Goal: Navigation & Orientation: Find specific page/section

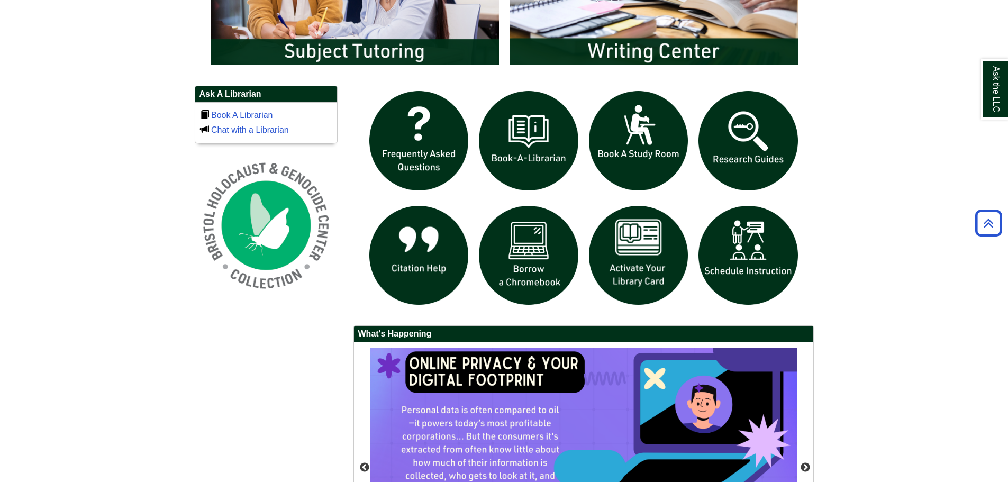
scroll to position [120, 618]
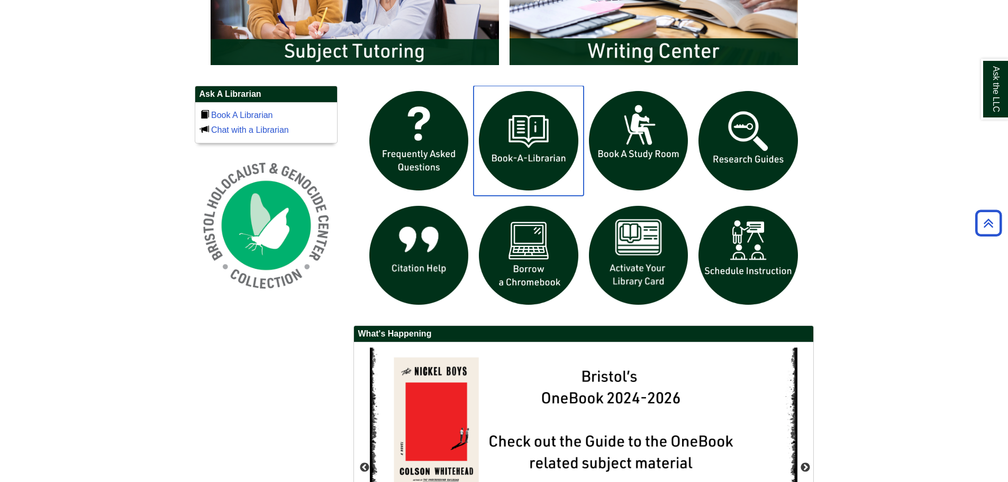
click at [536, 156] on img "slideshow" at bounding box center [529, 141] width 110 height 110
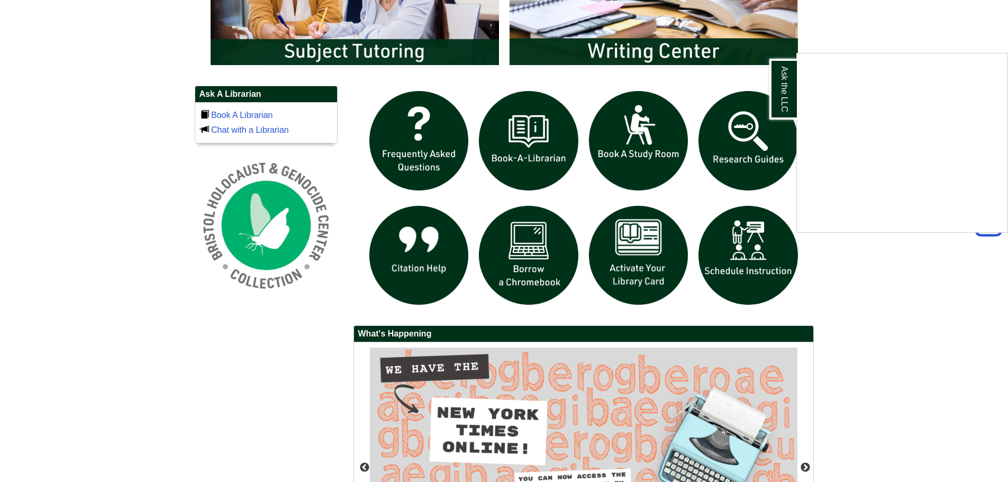
click at [519, 161] on div "Ask the LLC" at bounding box center [504, 241] width 1008 height 482
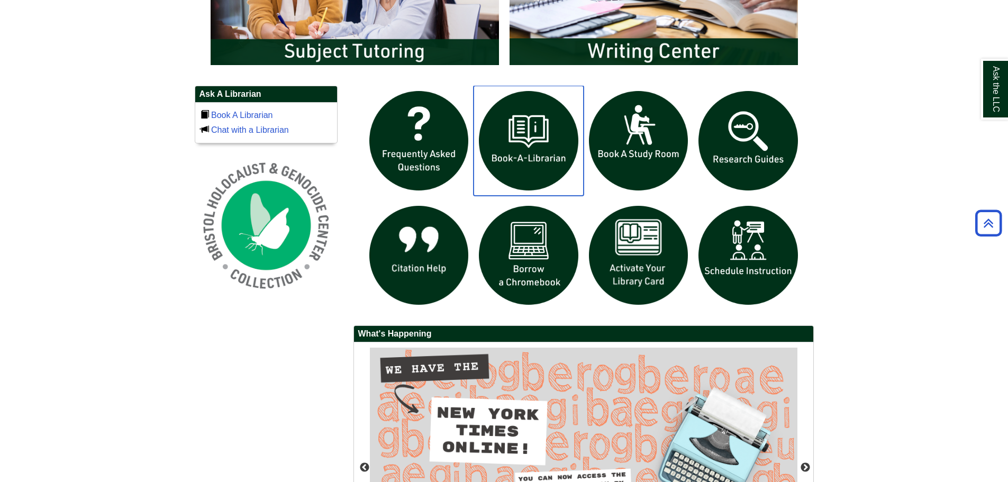
click at [519, 149] on img "slideshow" at bounding box center [529, 141] width 110 height 110
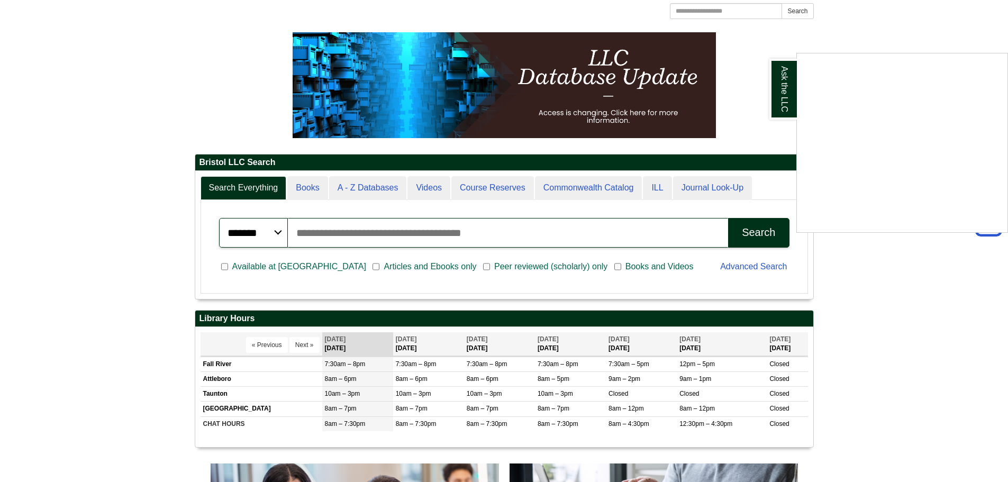
scroll to position [53, 0]
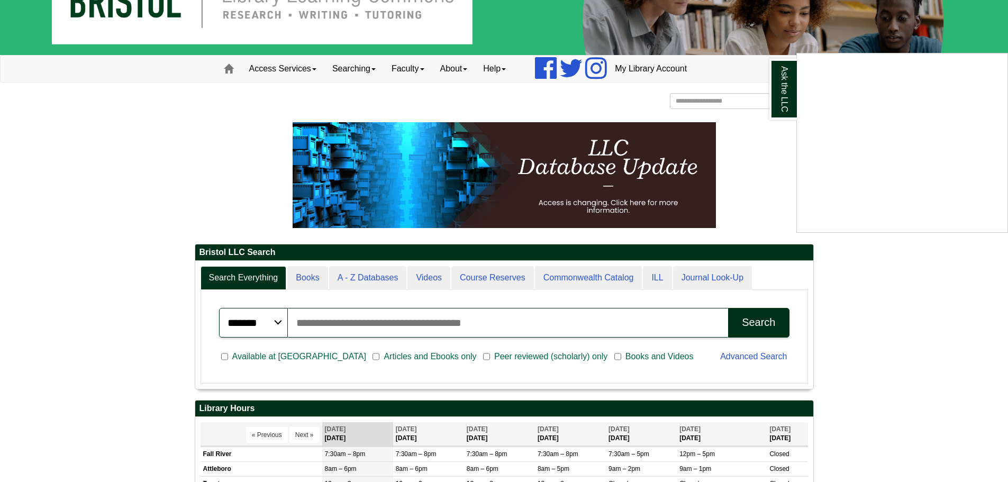
click at [365, 272] on div "Ask the LLC" at bounding box center [504, 241] width 1008 height 482
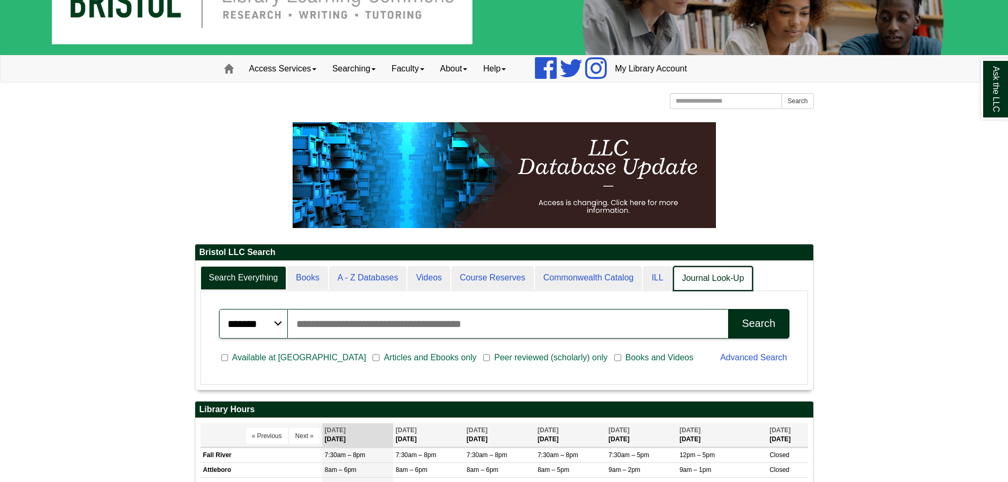
scroll to position [5, 5]
click at [695, 285] on link "Journal Look-Up" at bounding box center [713, 278] width 80 height 25
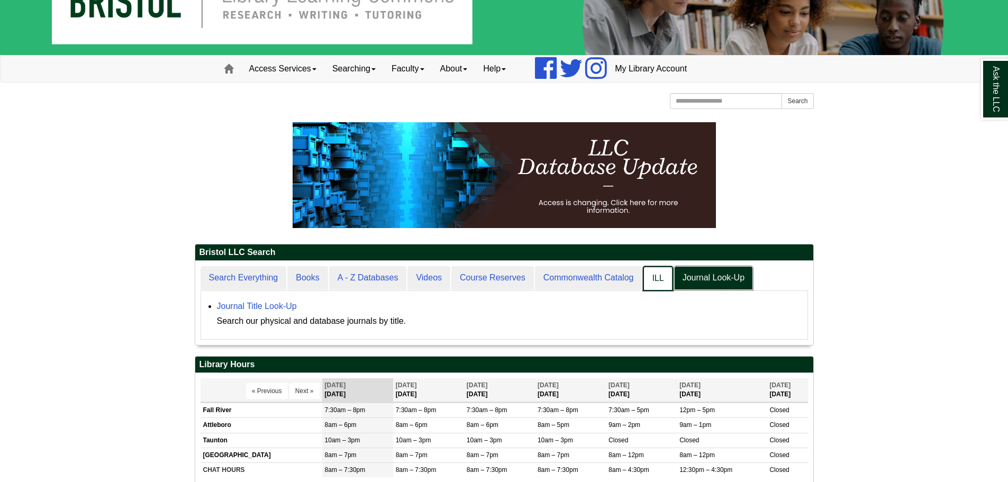
scroll to position [84, 618]
click at [666, 280] on link "ILL" at bounding box center [658, 278] width 30 height 25
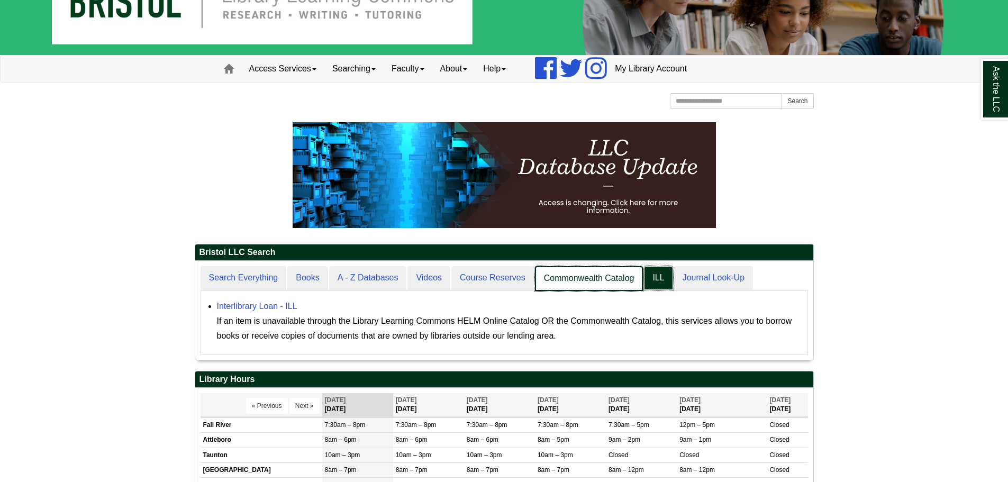
scroll to position [99, 618]
click at [606, 280] on link "Commonwealth Catalog" at bounding box center [589, 278] width 109 height 25
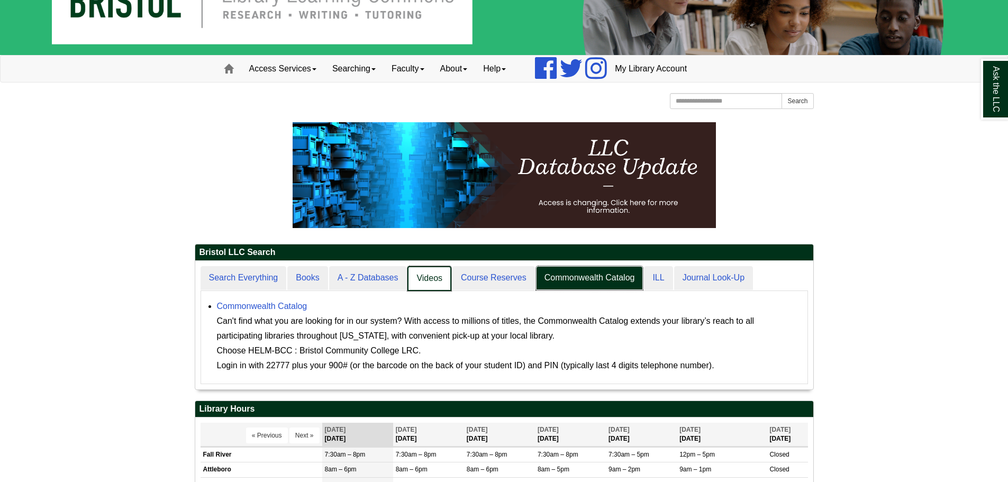
scroll to position [5, 5]
click at [435, 274] on link "Videos" at bounding box center [430, 278] width 44 height 25
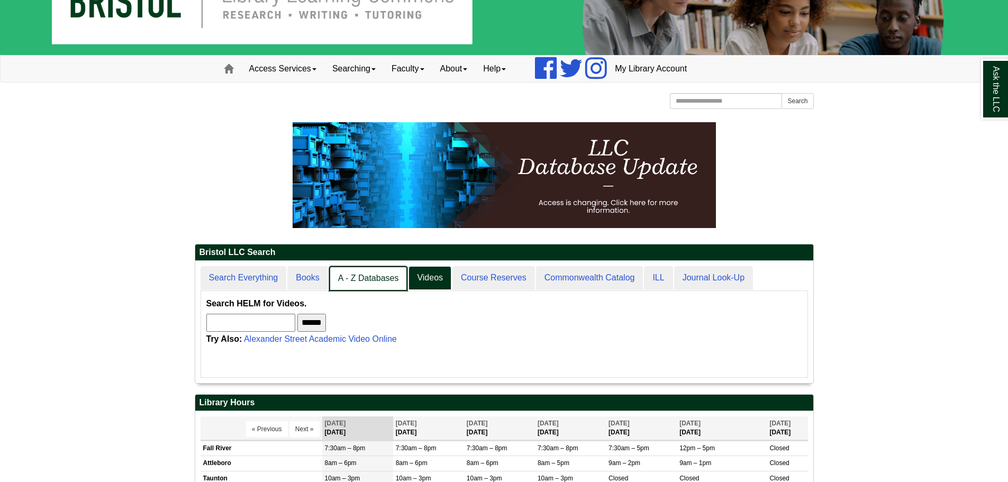
click at [373, 274] on link "A - Z Databases" at bounding box center [368, 278] width 79 height 25
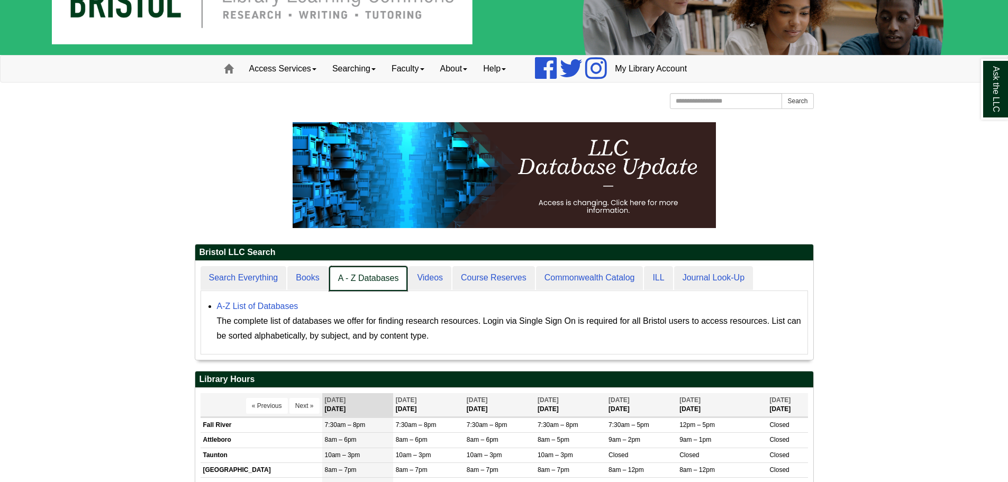
scroll to position [99, 618]
click at [252, 284] on link "Search Everything" at bounding box center [244, 278] width 87 height 25
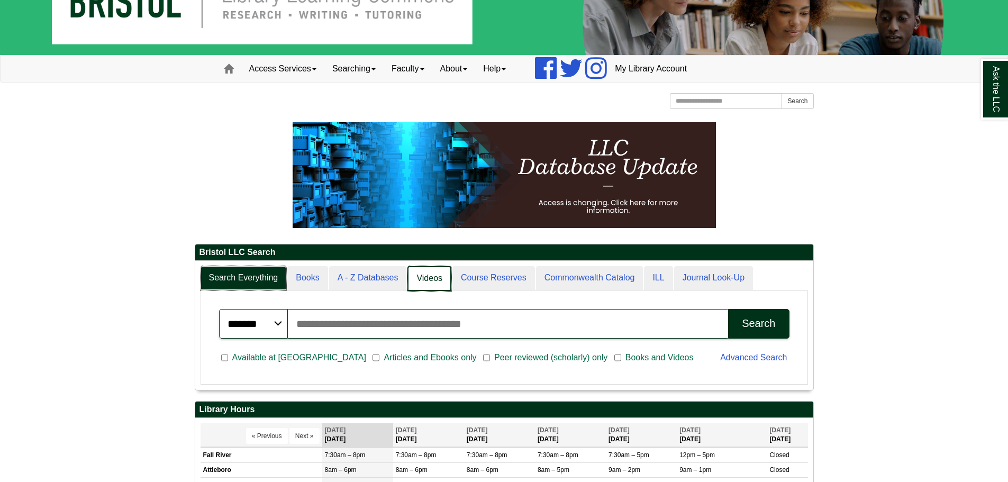
scroll to position [5, 5]
click at [411, 275] on link "Videos" at bounding box center [430, 278] width 44 height 25
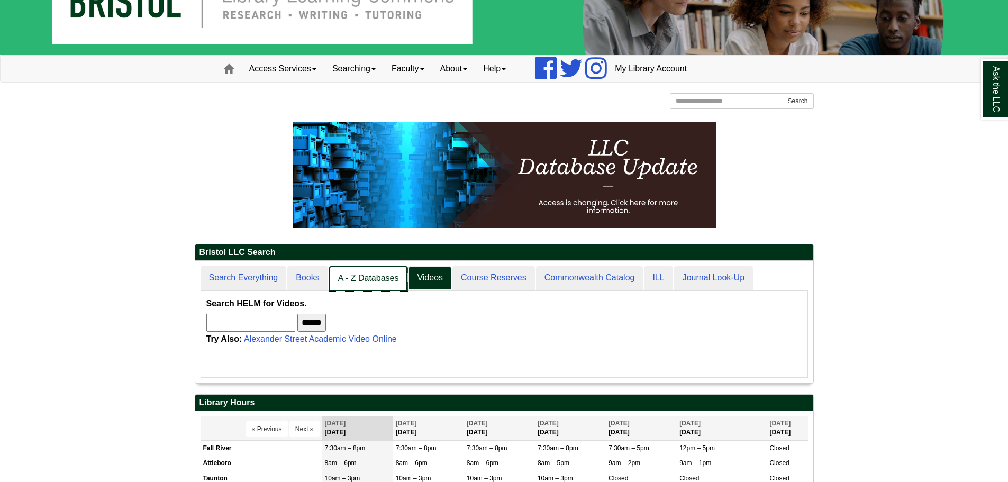
click at [378, 276] on link "A - Z Databases" at bounding box center [368, 278] width 79 height 25
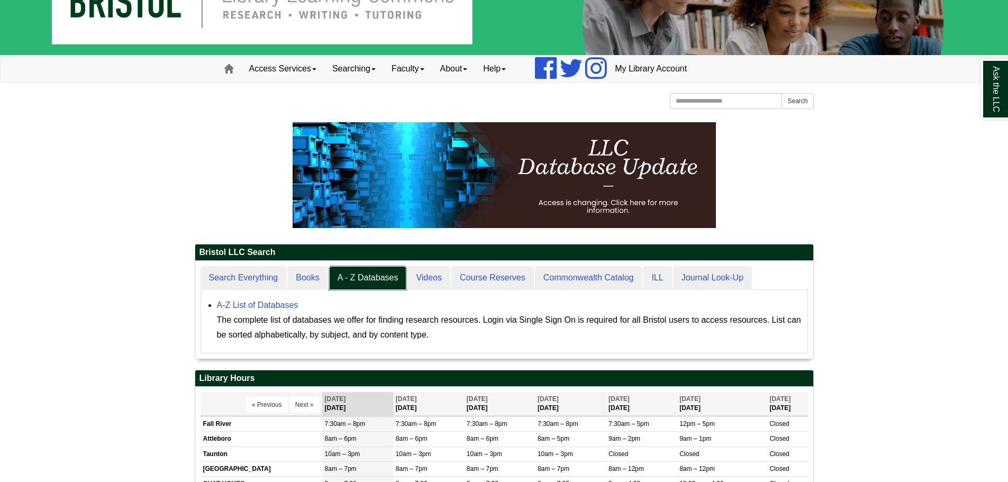
scroll to position [98, 618]
click at [275, 303] on link "A-Z List of Databases" at bounding box center [258, 305] width 82 height 9
